Goal: Check status: Check status

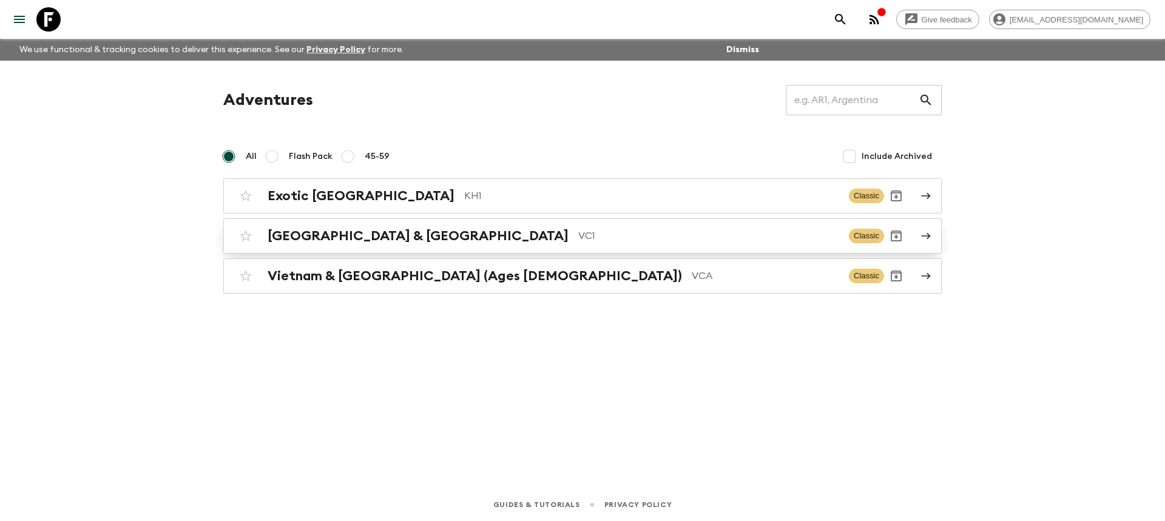
click at [578, 232] on p "VC1" at bounding box center [708, 236] width 261 height 15
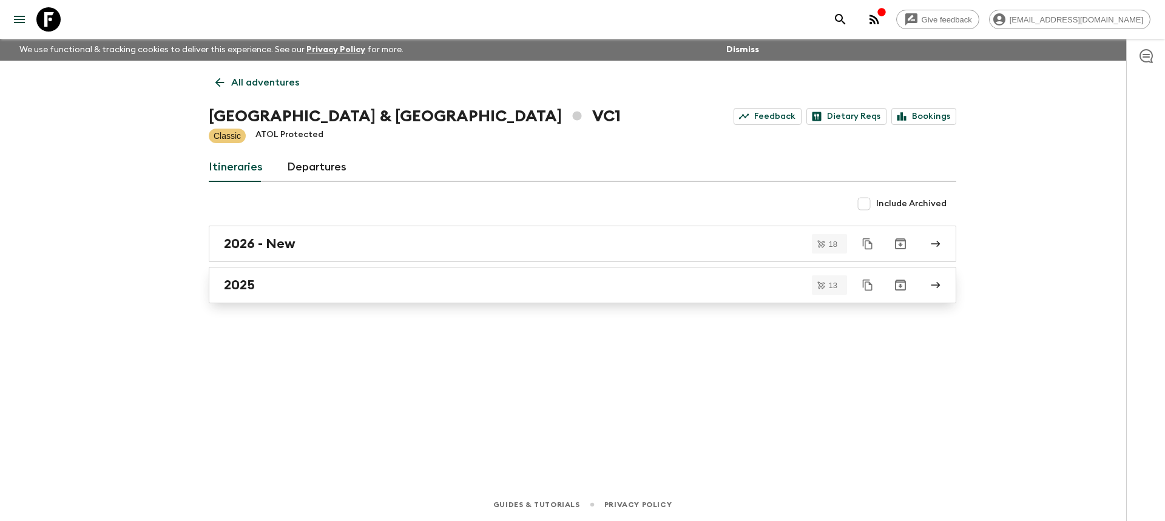
click at [269, 286] on div "2025" at bounding box center [571, 285] width 694 height 16
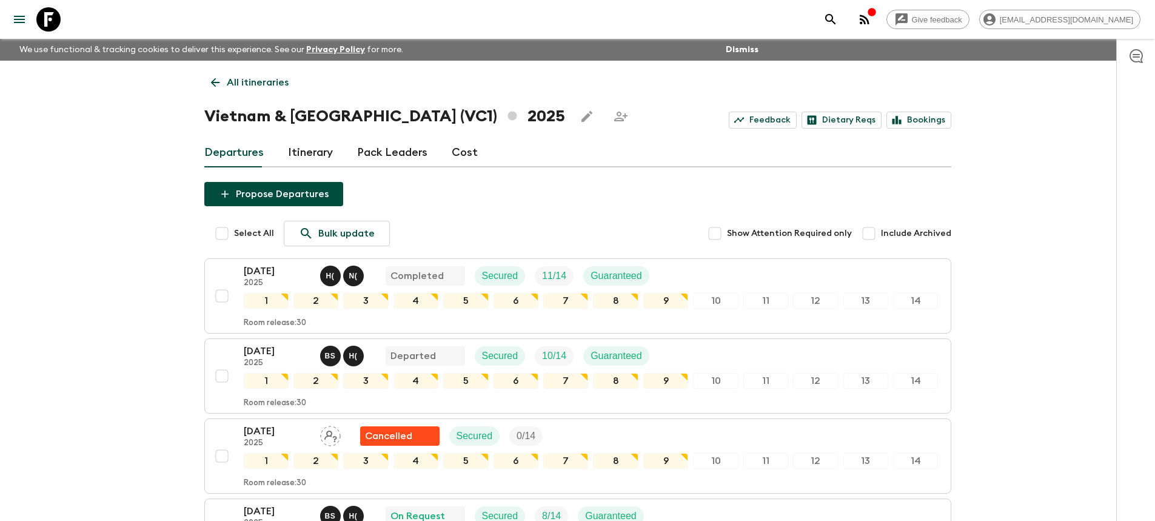
click at [870, 17] on icon "button" at bounding box center [865, 20] width 10 height 10
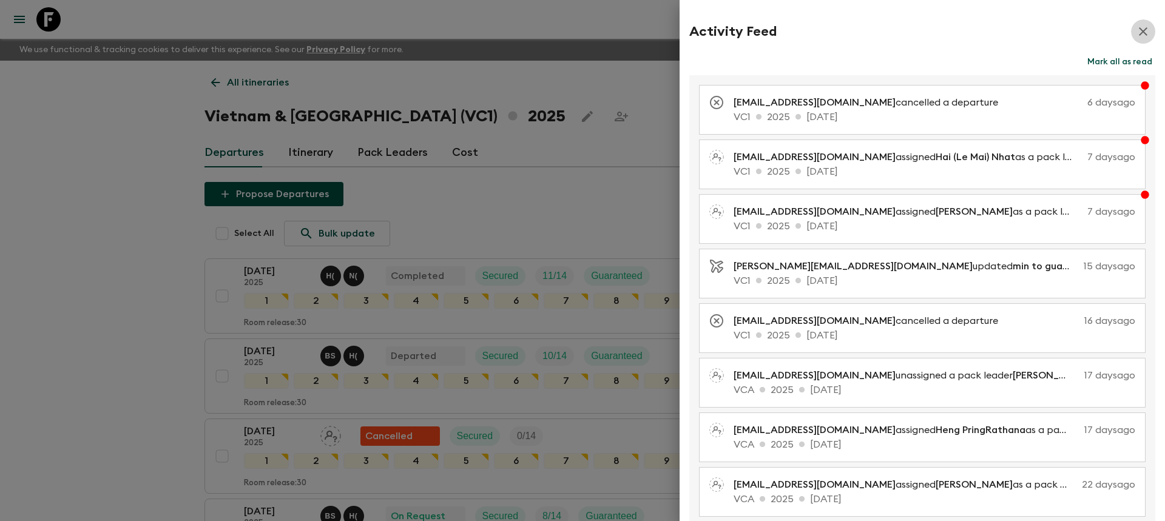
click at [1138, 29] on icon "button" at bounding box center [1142, 31] width 8 height 8
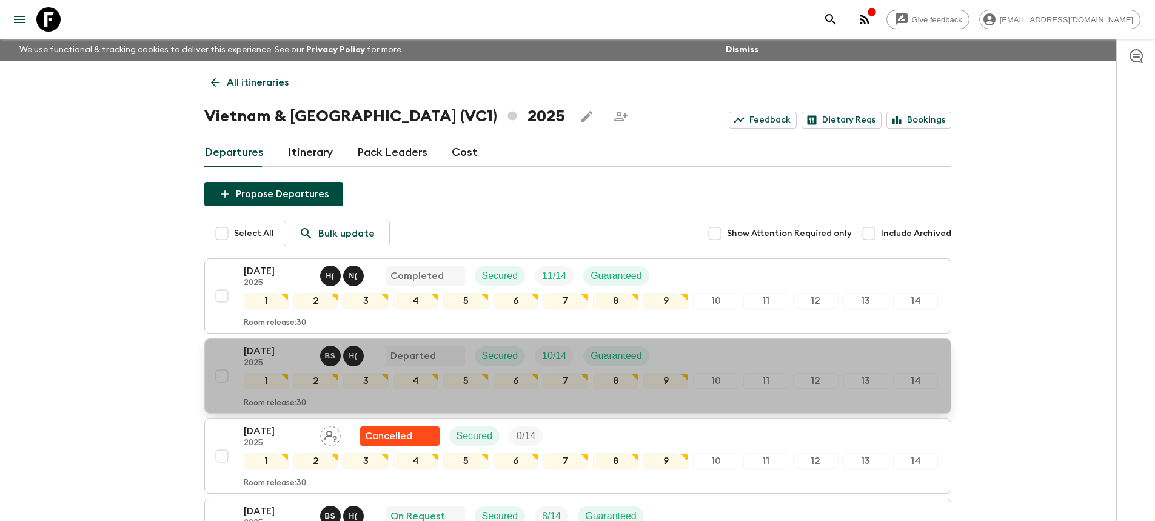
click at [275, 355] on p "[DATE]" at bounding box center [277, 351] width 67 height 15
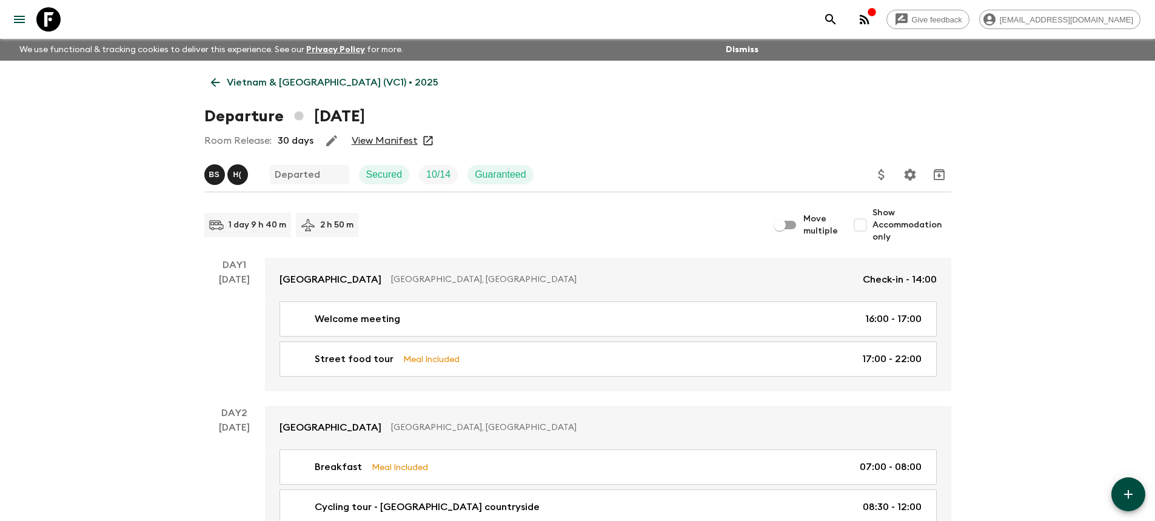
click at [404, 140] on link "View Manifest" at bounding box center [385, 141] width 66 height 12
